Goal: Transaction & Acquisition: Purchase product/service

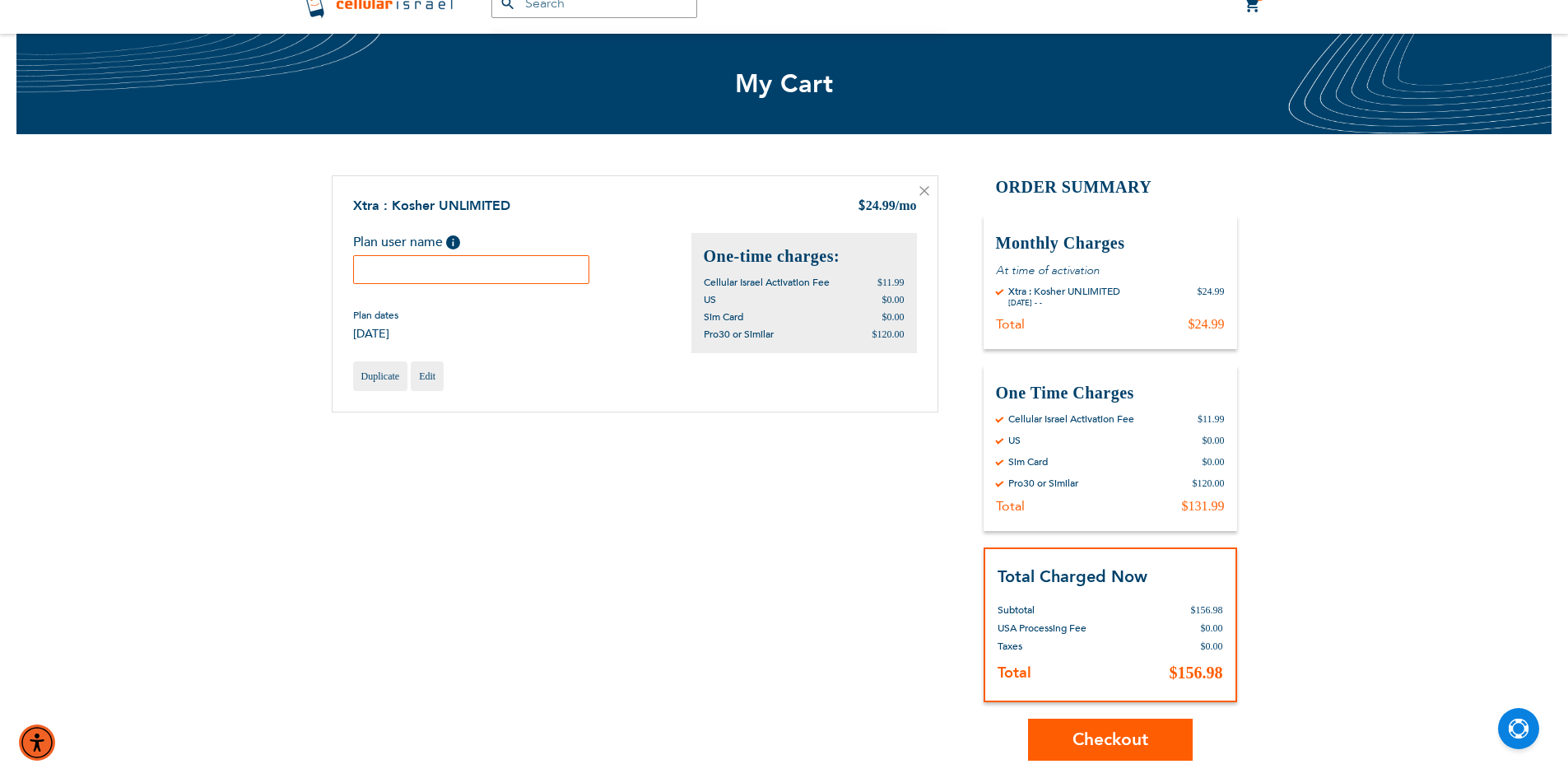
scroll to position [82, 0]
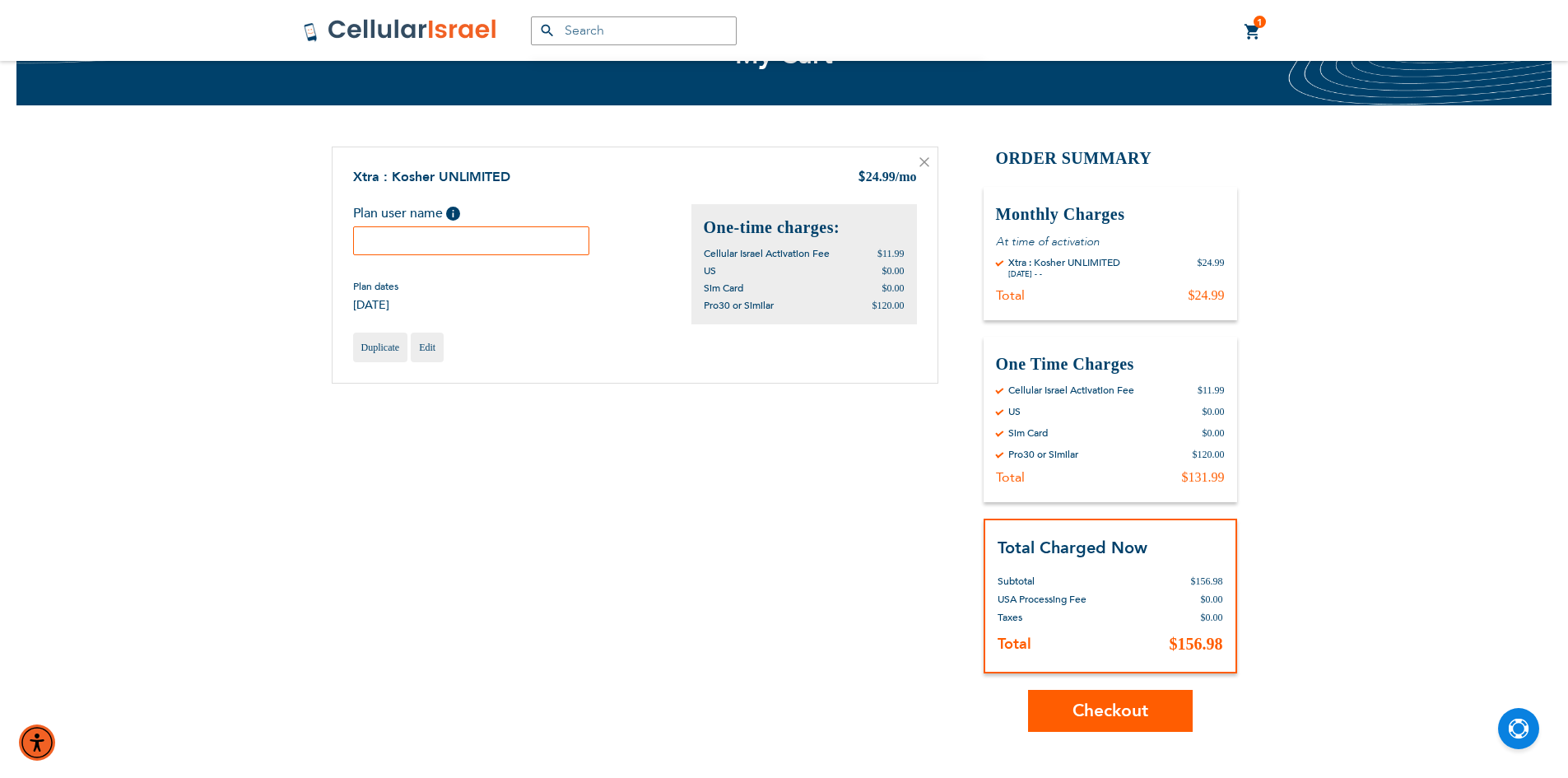
click at [1106, 716] on span "Checkout" at bounding box center [1110, 710] width 75 height 24
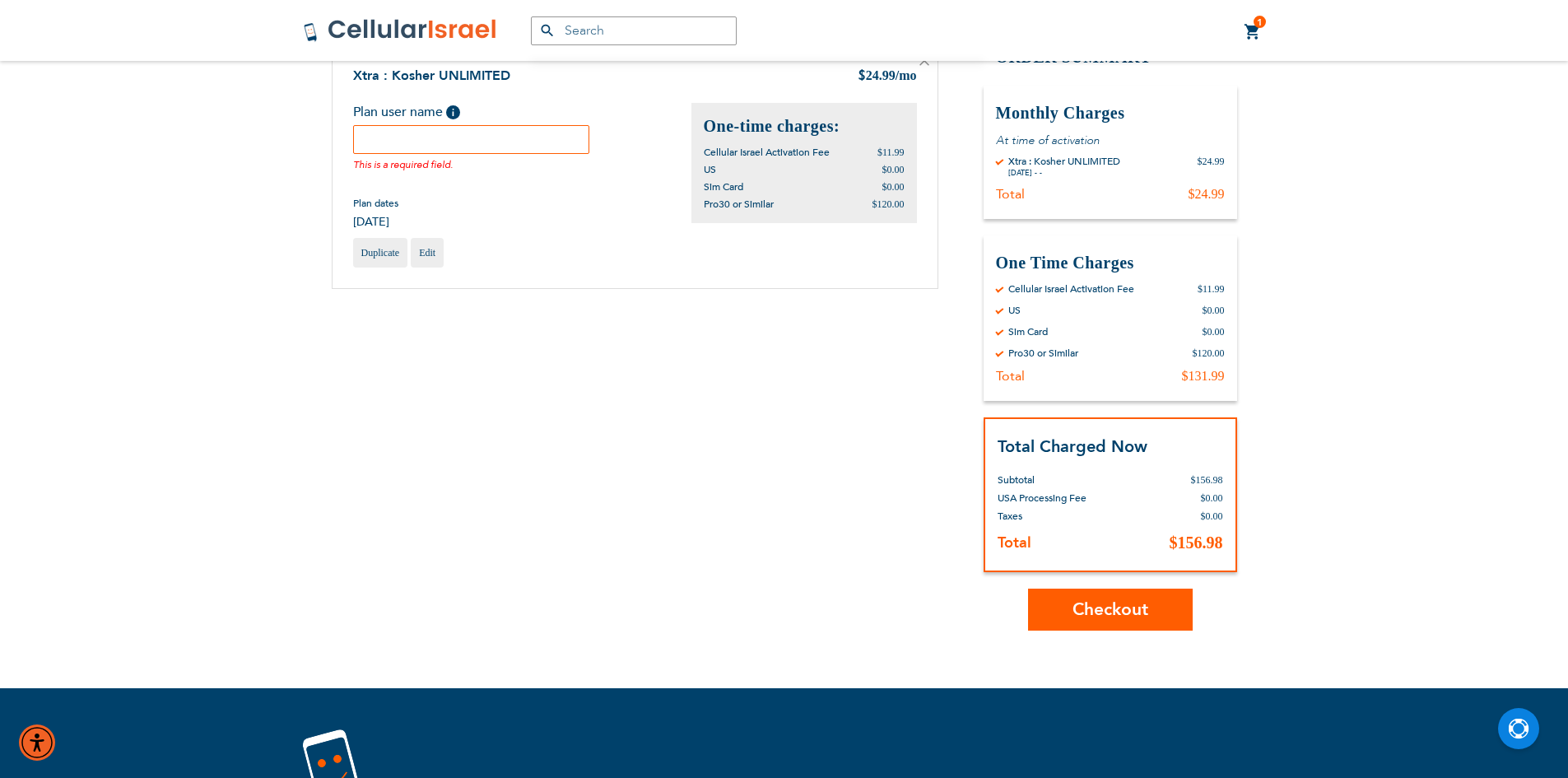
scroll to position [185, 0]
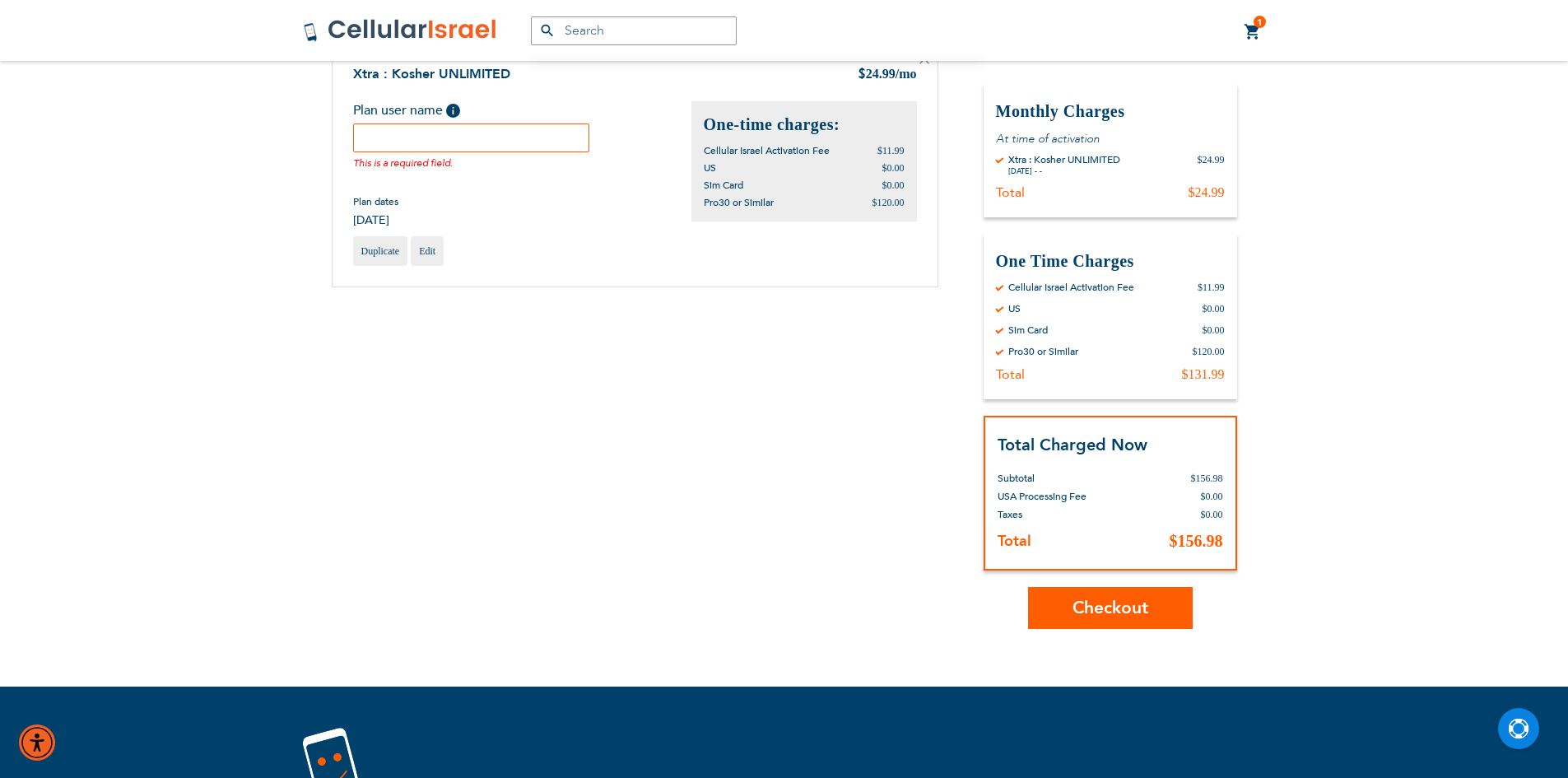
click at [1125, 600] on span "Checkout" at bounding box center [1110, 607] width 75 height 24
type input "sss"
click at [1136, 607] on span "Checkout" at bounding box center [1110, 607] width 75 height 24
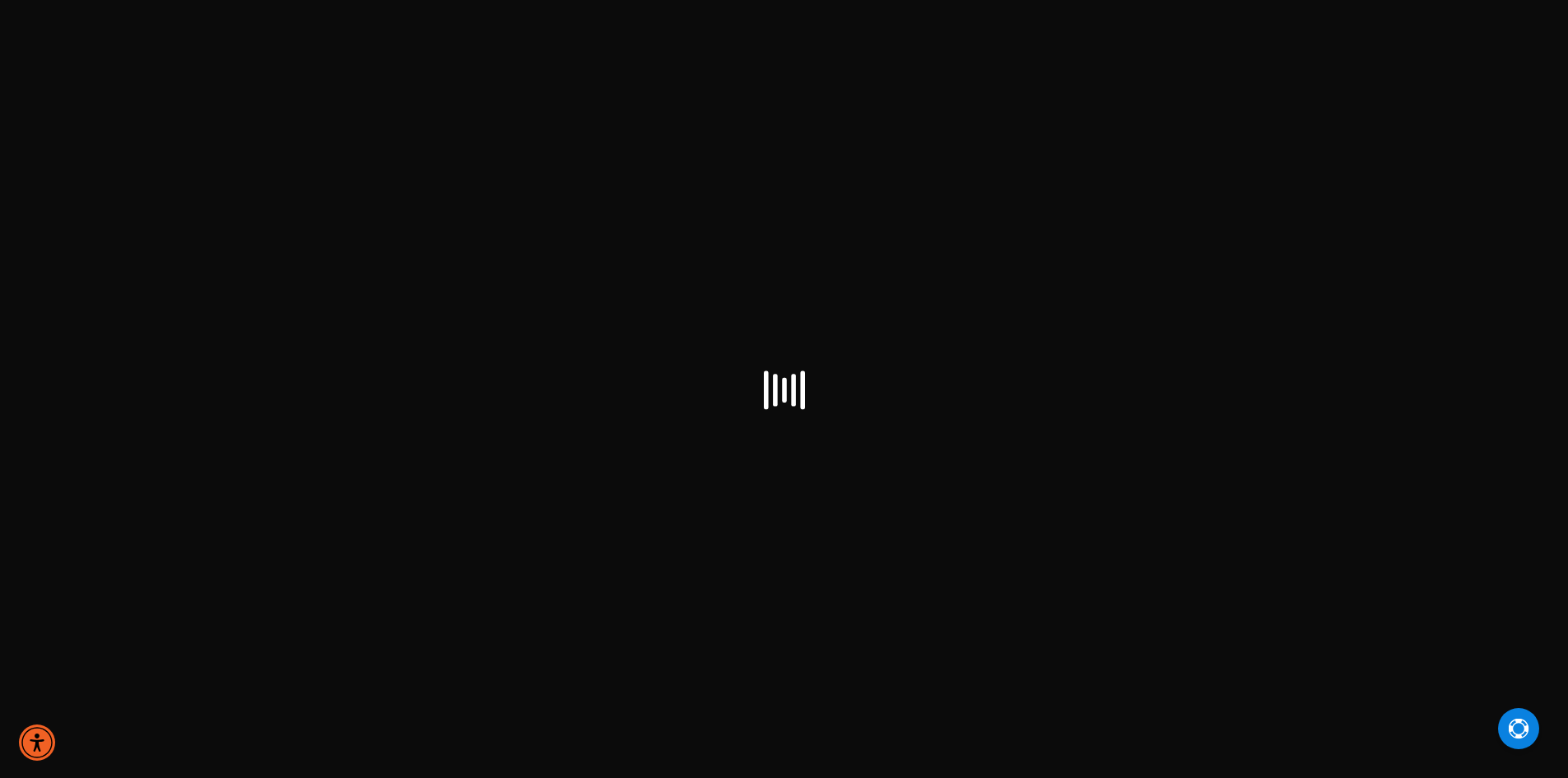
scroll to position [82, 0]
select select "US"
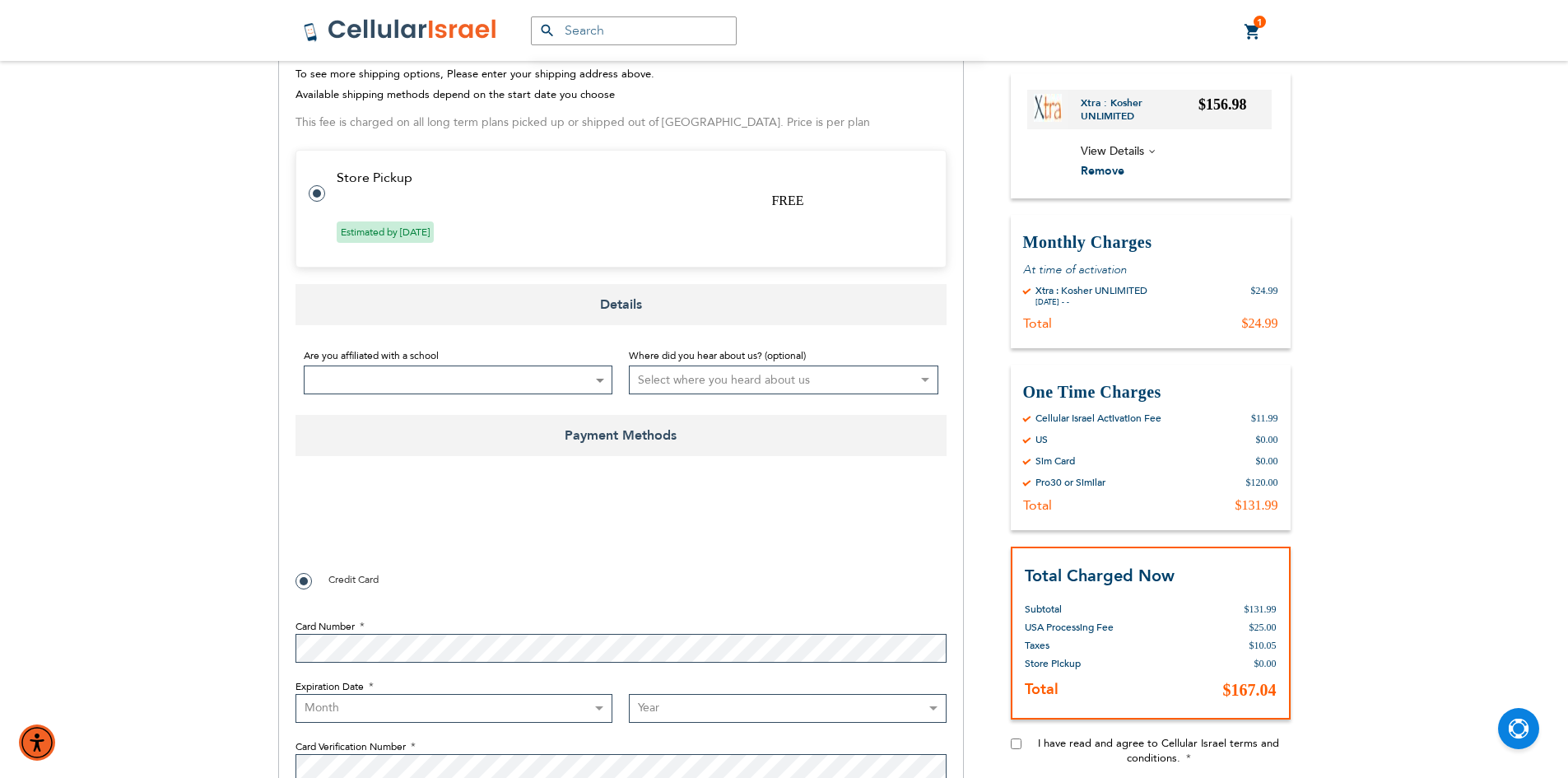
scroll to position [659, 0]
